Goal: Information Seeking & Learning: Understand process/instructions

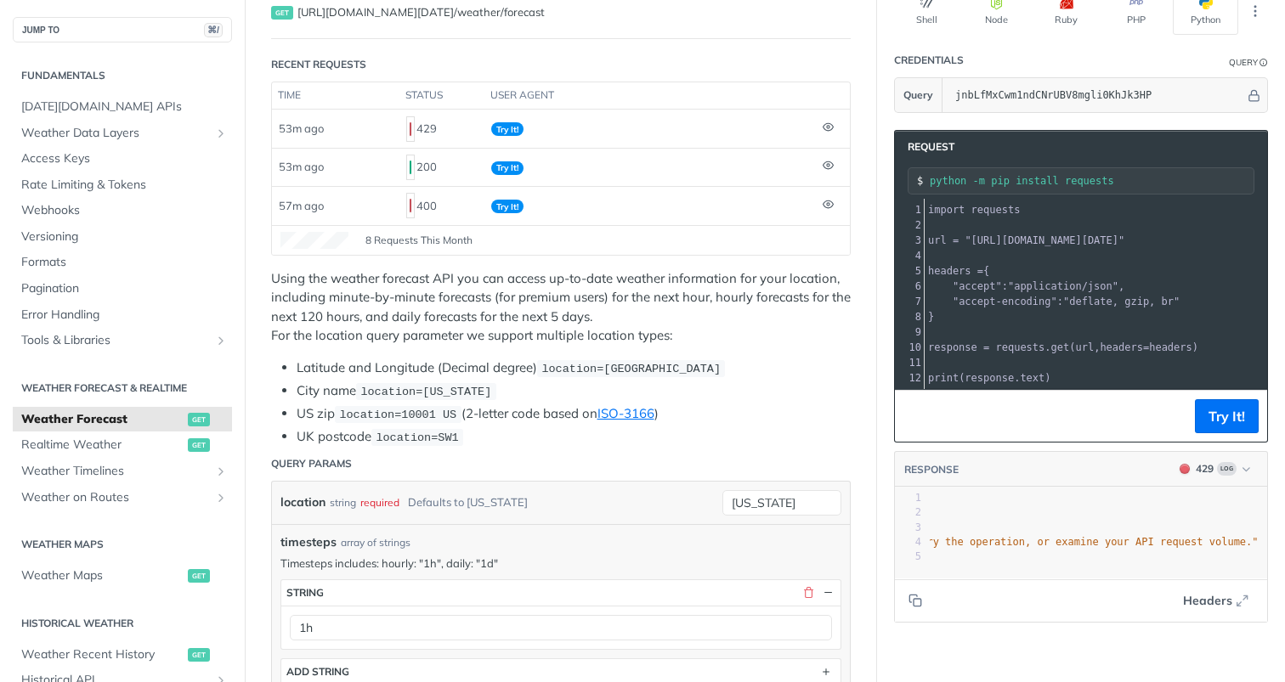
scroll to position [139, 0]
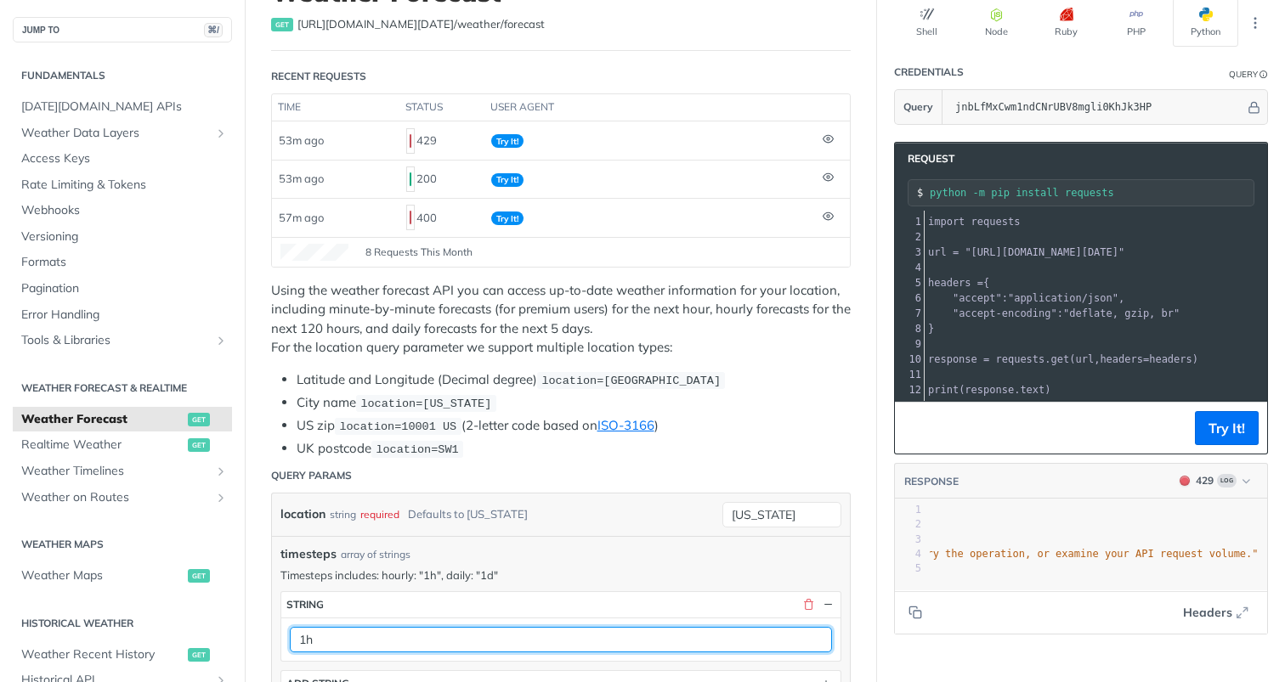
click at [744, 645] on input "1h" at bounding box center [561, 639] width 542 height 25
type input "1d"
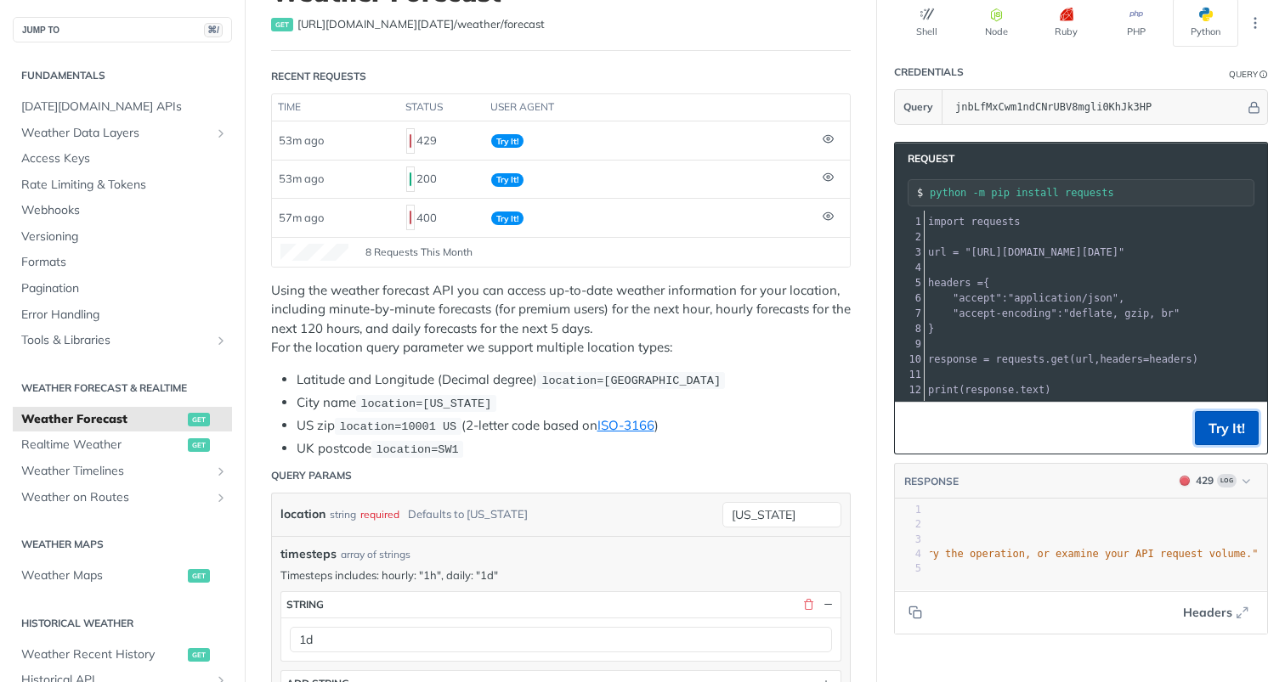
click at [1214, 422] on button "Try It!" at bounding box center [1227, 428] width 64 height 34
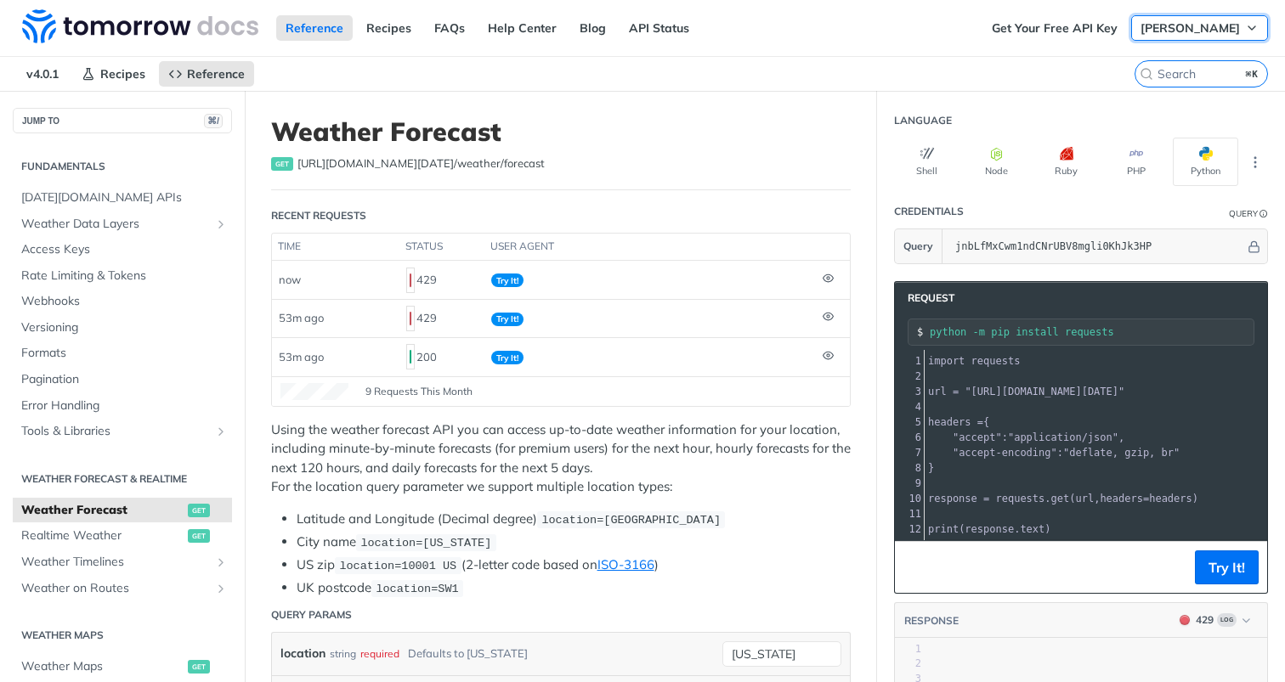
click at [1225, 26] on span "sam ai" at bounding box center [1190, 27] width 99 height 15
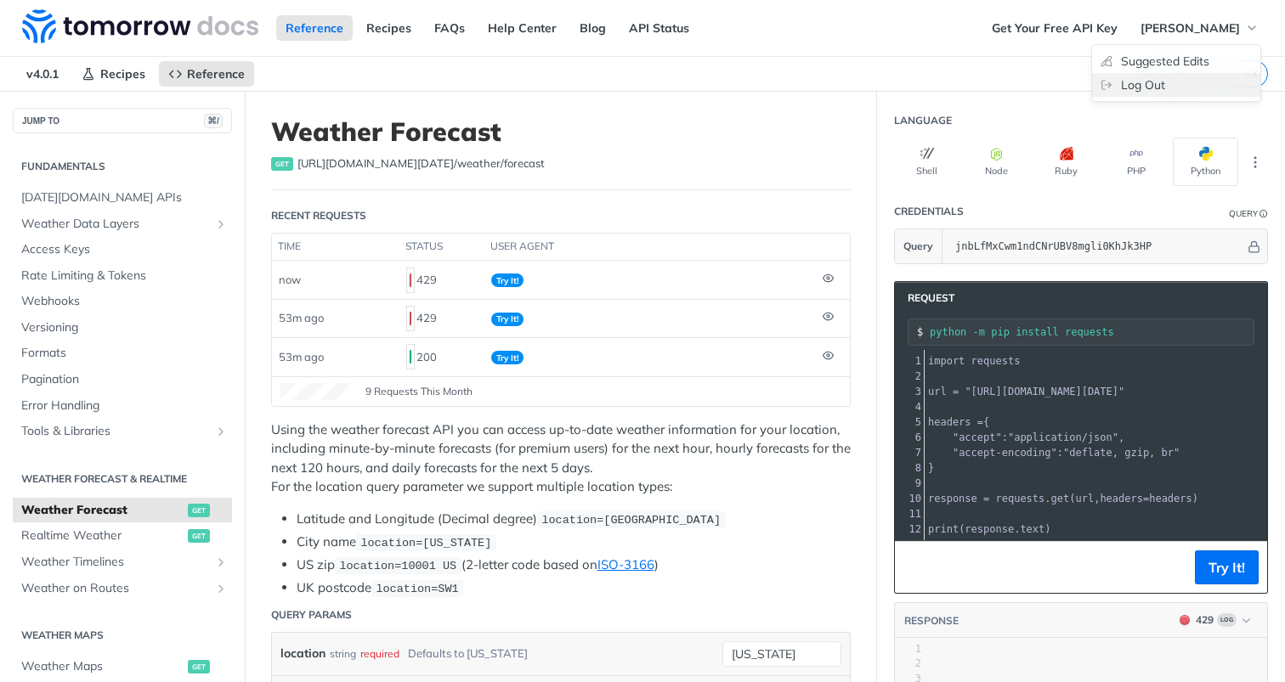
click at [1147, 75] on link "Log Out" at bounding box center [1176, 85] width 168 height 24
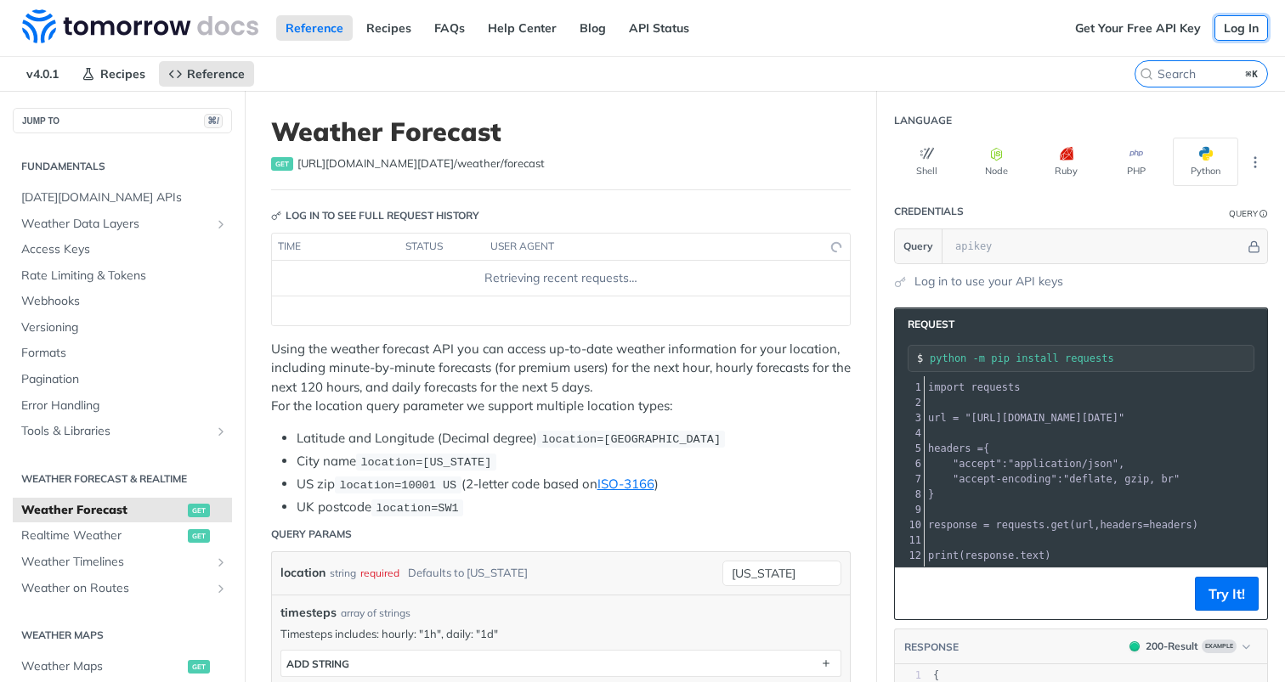
click at [1235, 31] on link "Log In" at bounding box center [1241, 27] width 54 height 25
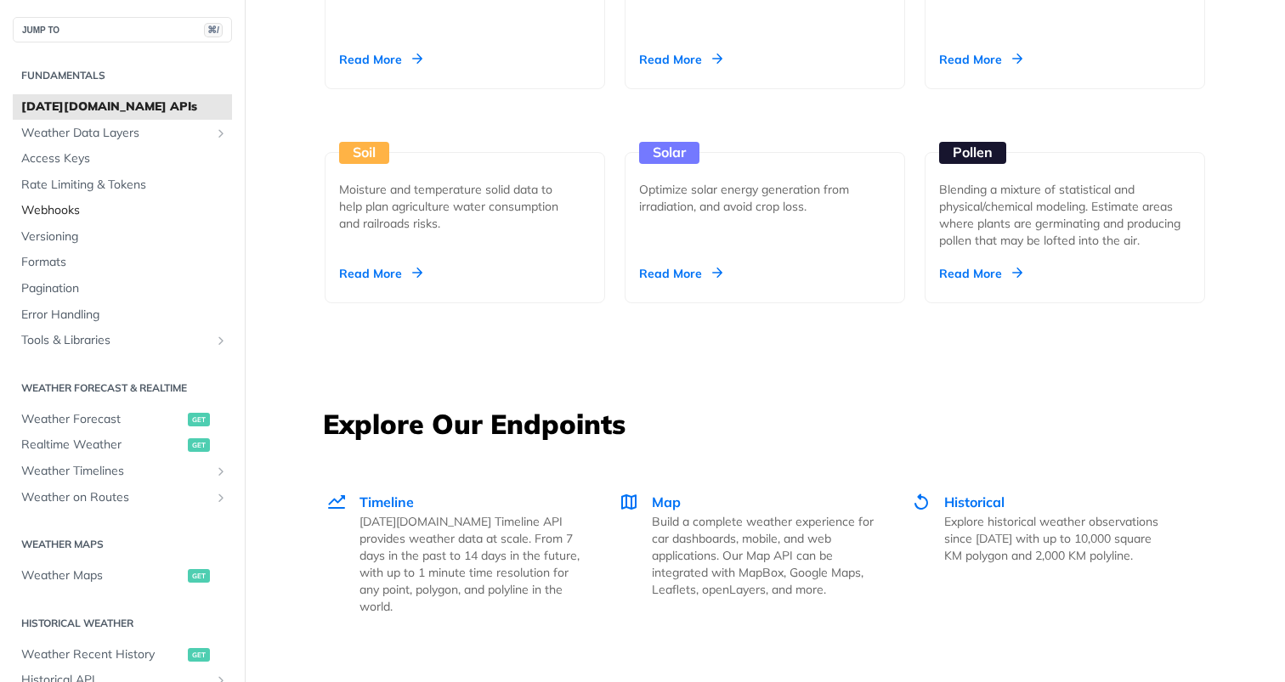
scroll to position [1877, 0]
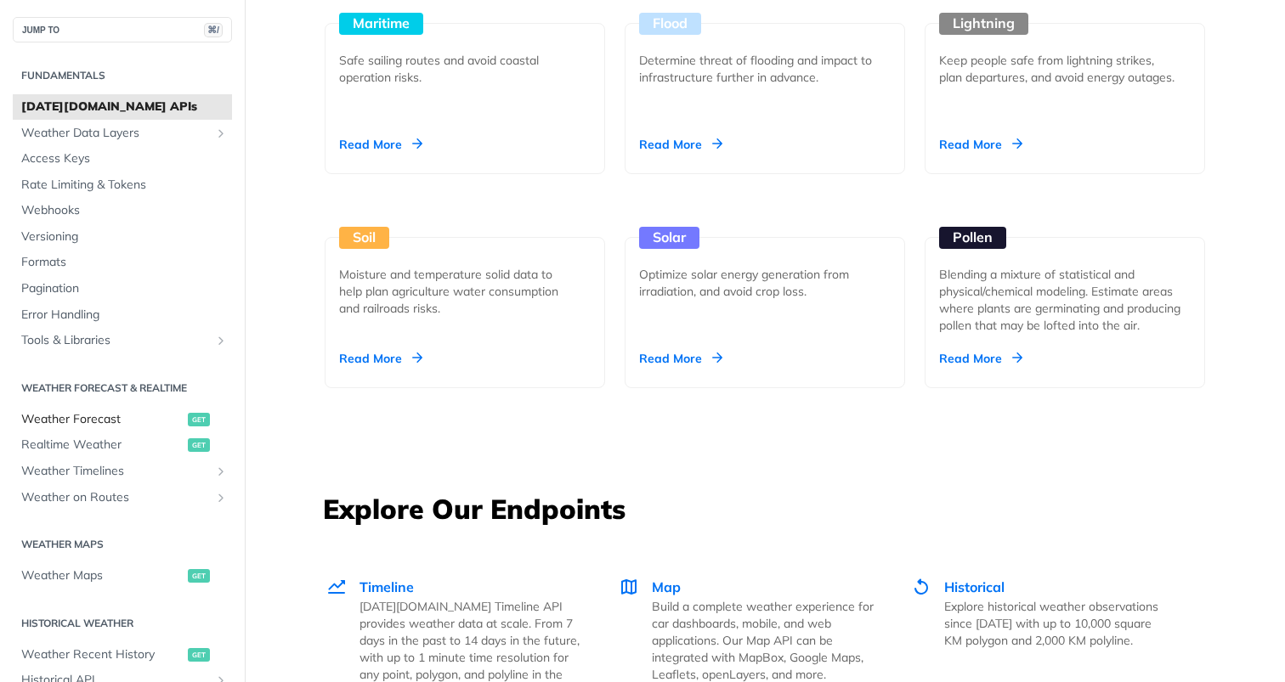
click at [104, 424] on span "Weather Forecast" at bounding box center [102, 419] width 162 height 17
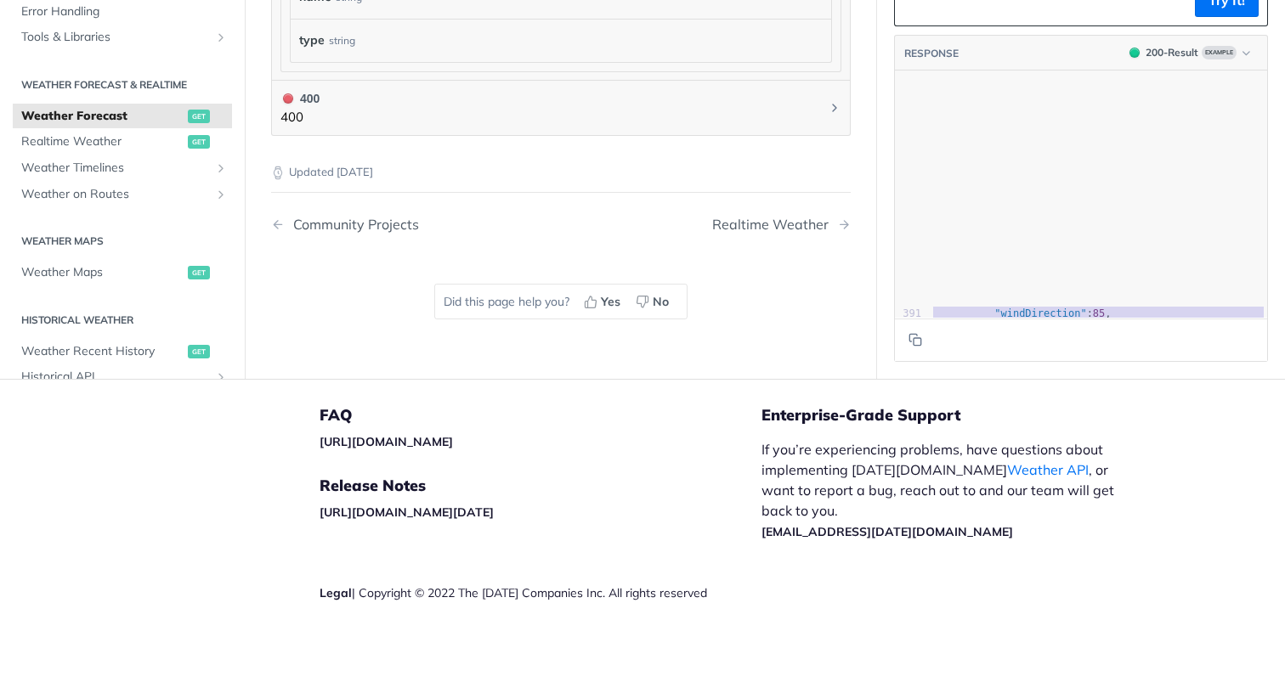
scroll to position [5222, 0]
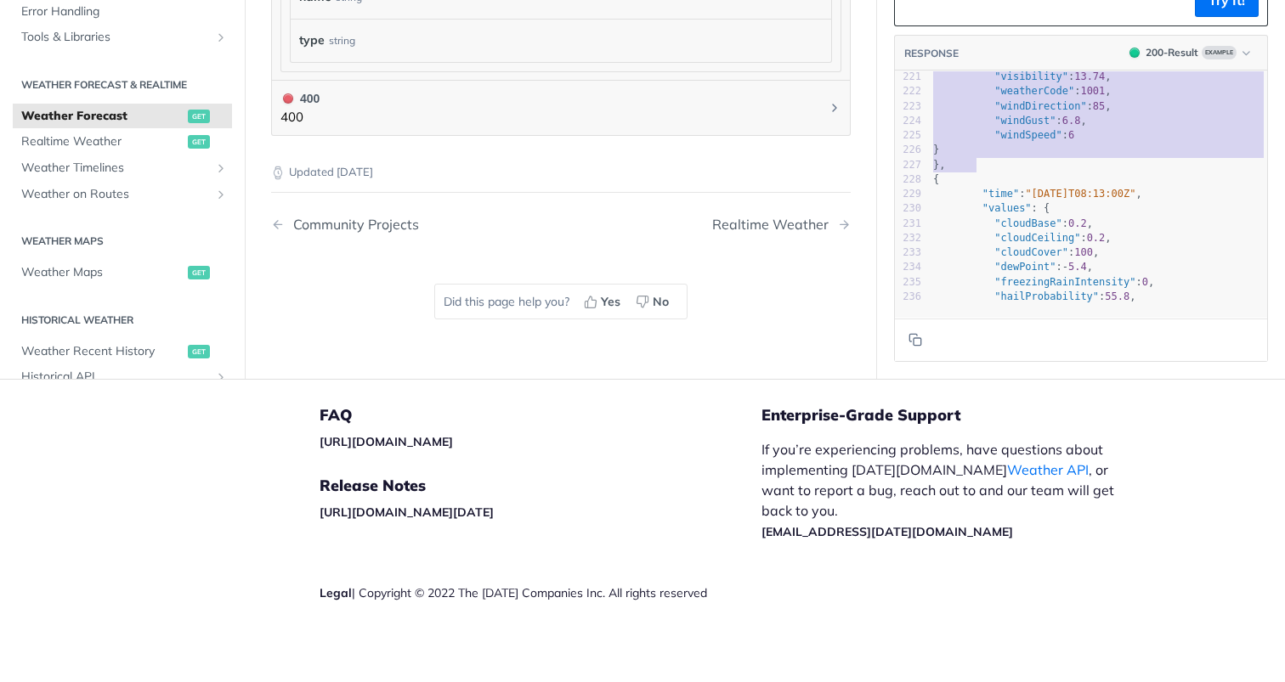
type textarea "{ "timelines": { "minutely": [ { "time": "2025-02-09T08:05:00Z", "values": { "c…"
drag, startPoint x: 935, startPoint y: 76, endPoint x: 981, endPoint y: 166, distance: 101.1
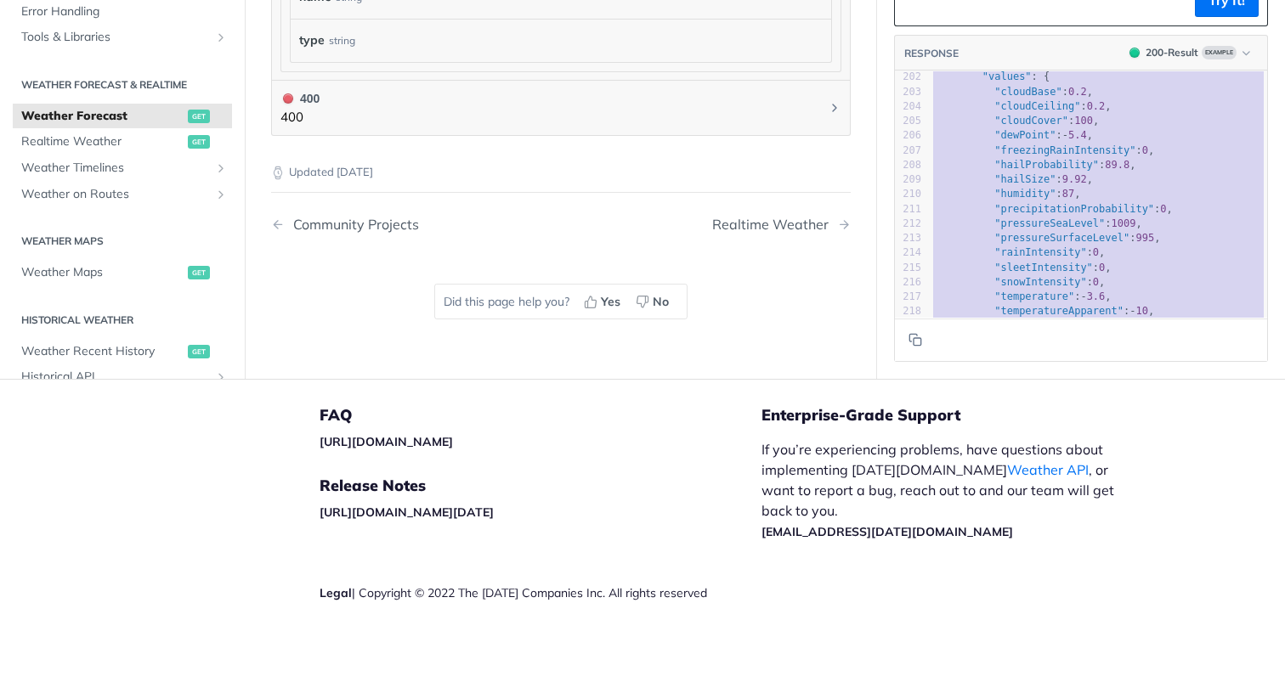
scroll to position [3015, 0]
